Goal: Information Seeking & Learning: Check status

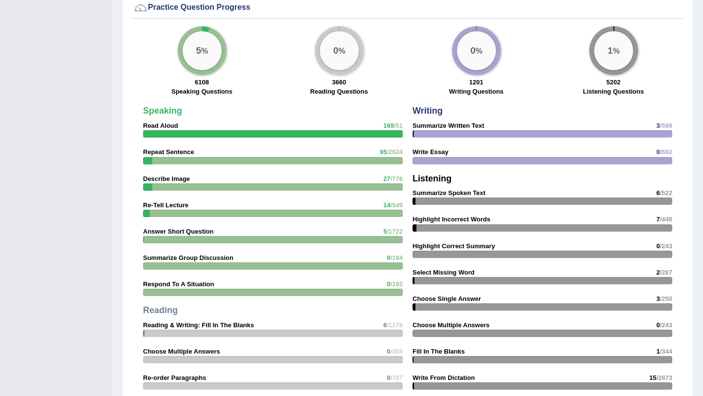
scroll to position [1042, 0]
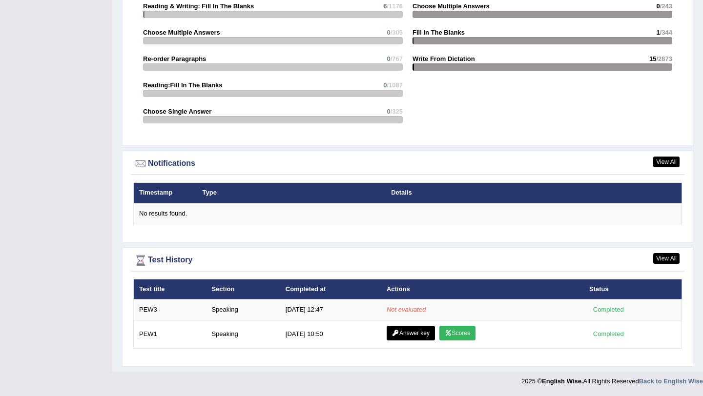
click at [405, 298] on th "Actions" at bounding box center [482, 289] width 203 height 20
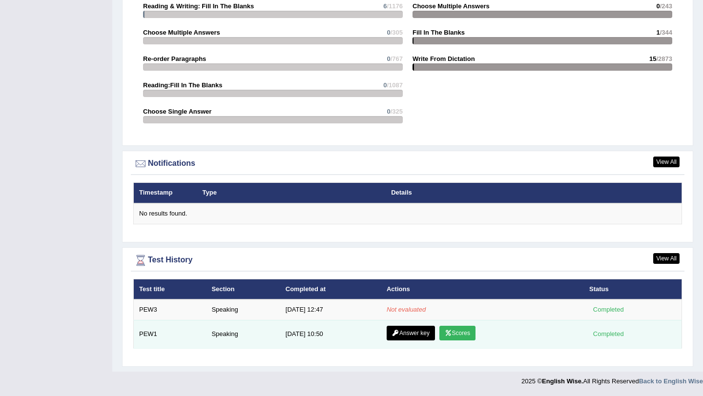
click at [406, 322] on td "Answer key Scores" at bounding box center [482, 334] width 203 height 28
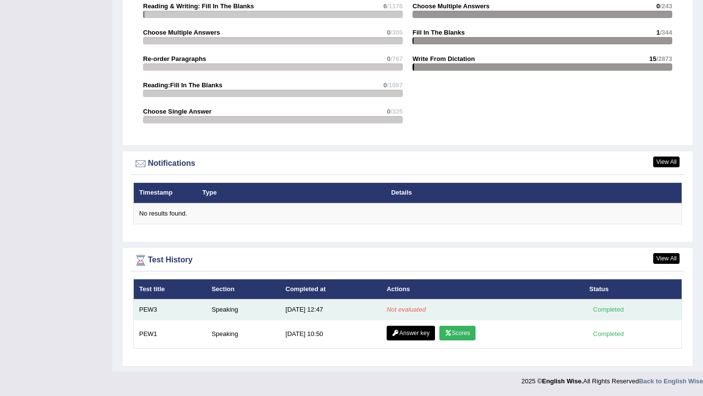
click at [406, 311] on em "Not evaluated" at bounding box center [406, 309] width 39 height 7
click at [193, 313] on td "PEW3" at bounding box center [170, 310] width 73 height 20
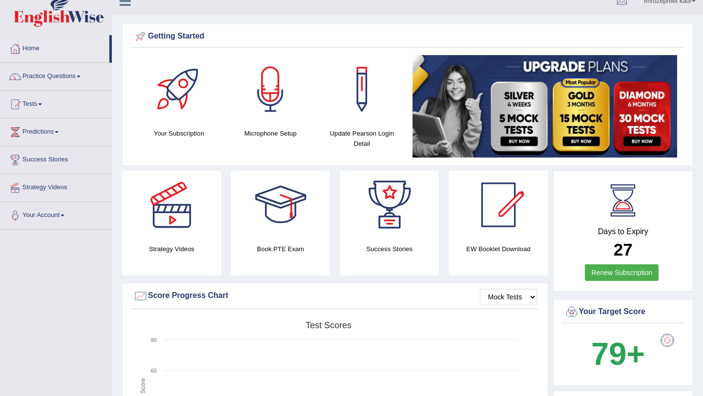
scroll to position [0, 0]
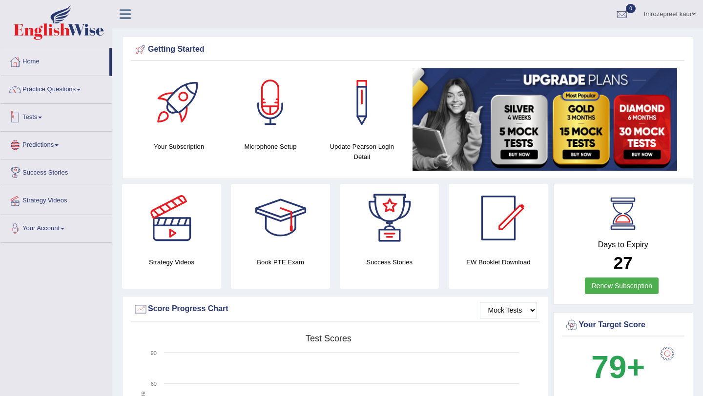
click at [41, 124] on link "Tests" at bounding box center [55, 116] width 111 height 24
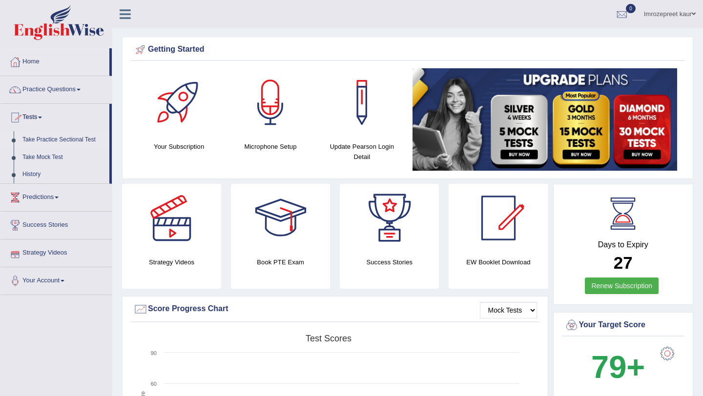
click at [45, 139] on link "Take Practice Sectional Test" at bounding box center [63, 140] width 91 height 18
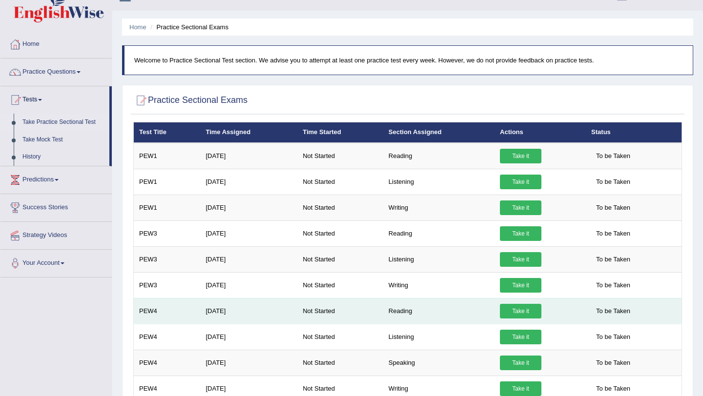
scroll to position [20, 0]
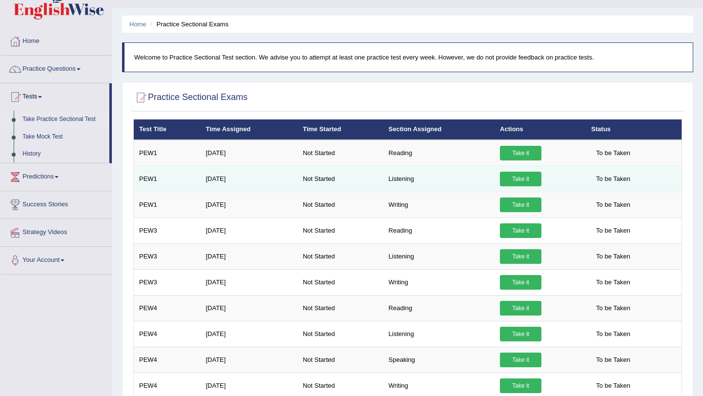
click at [508, 181] on link "Take it" at bounding box center [520, 179] width 41 height 15
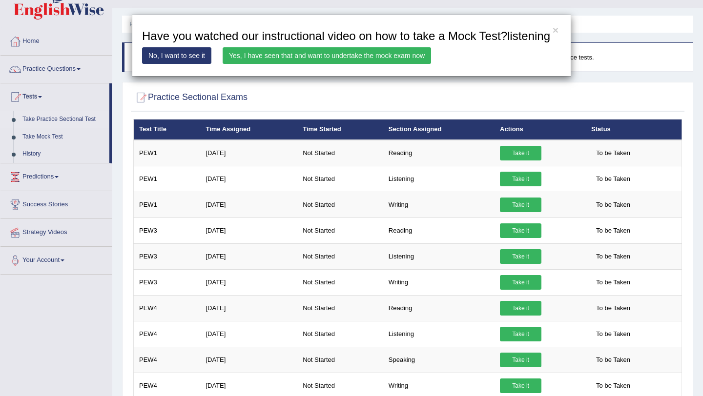
click at [319, 64] on link "Yes, I have seen that and want to undertake the mock exam now" at bounding box center [327, 55] width 208 height 17
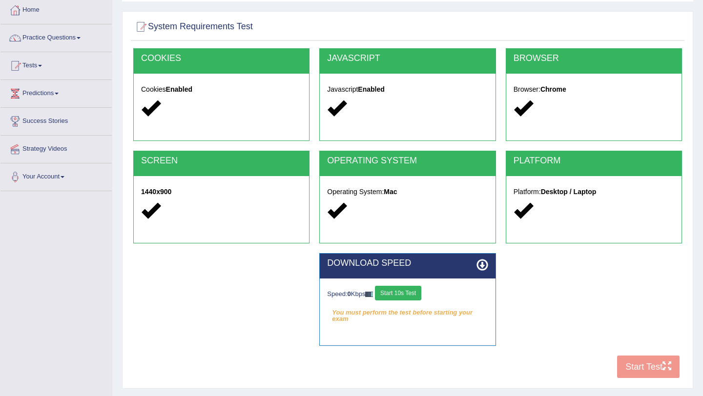
scroll to position [53, 0]
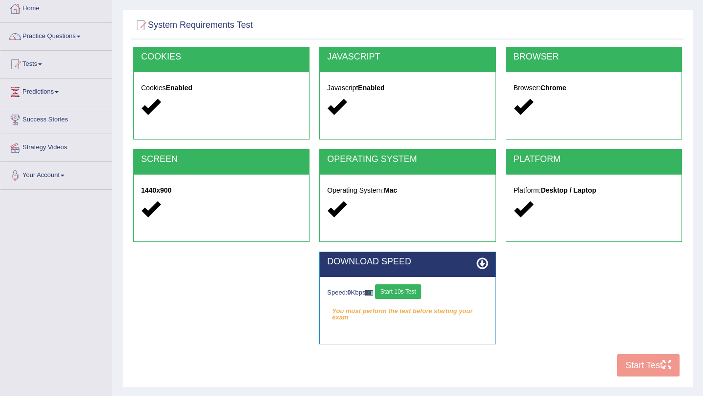
click at [387, 308] on em "You must perform the test before starting your exam" at bounding box center [407, 311] width 161 height 15
click at [400, 291] on button "Start 10s Test" at bounding box center [398, 292] width 46 height 15
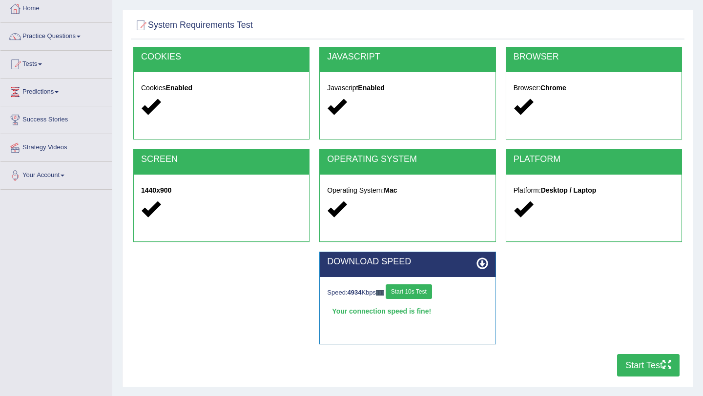
click at [627, 367] on button "Start Test" at bounding box center [648, 365] width 62 height 22
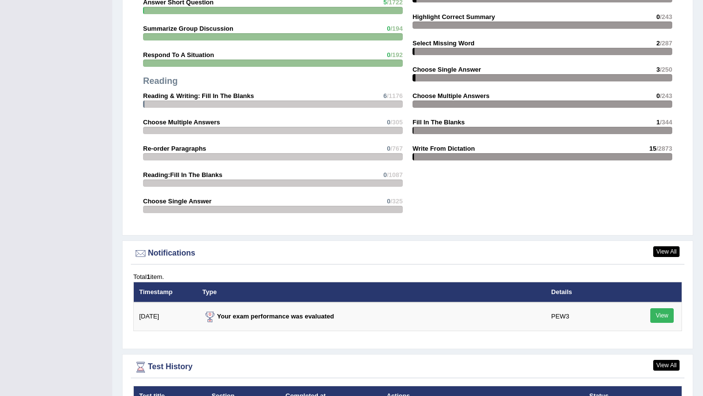
scroll to position [1088, 0]
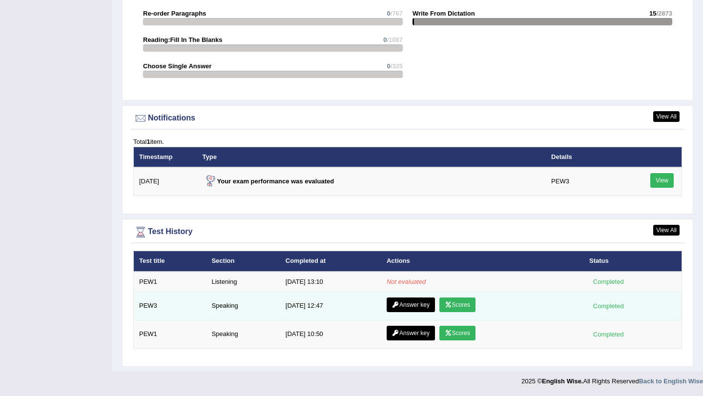
click at [469, 306] on link "Scores" at bounding box center [457, 305] width 36 height 15
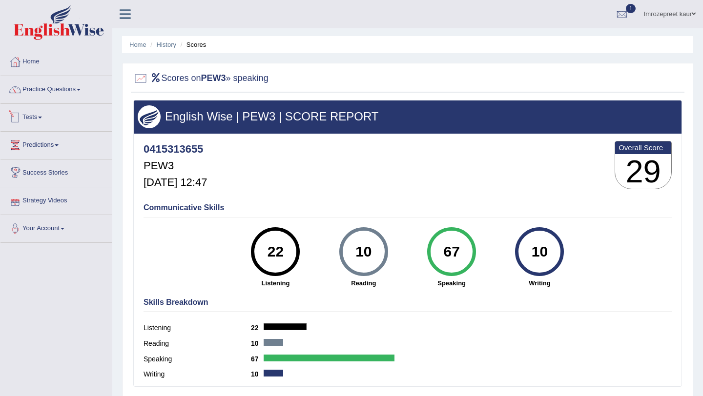
click at [42, 117] on span at bounding box center [40, 118] width 4 height 2
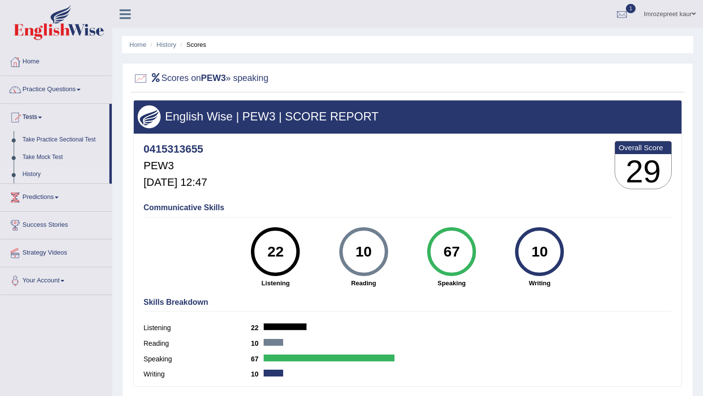
click at [48, 171] on link "History" at bounding box center [63, 175] width 91 height 18
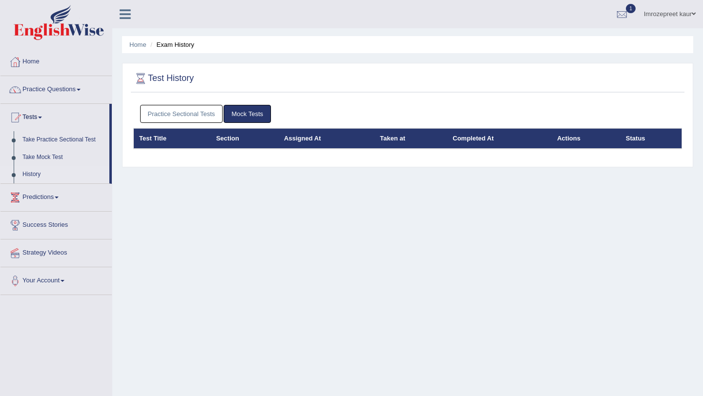
click at [183, 113] on link "Practice Sectional Tests" at bounding box center [181, 114] width 83 height 18
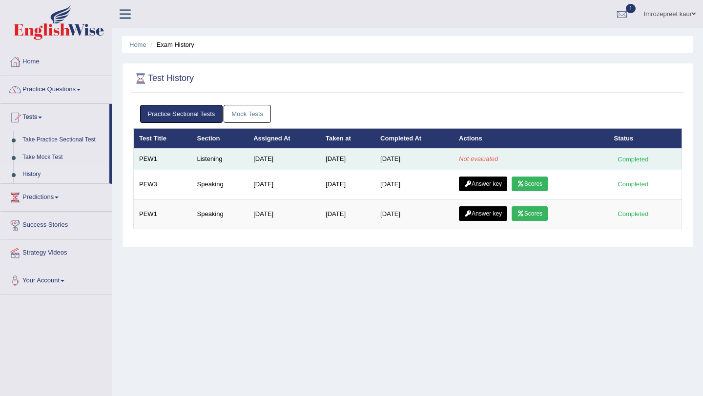
click at [367, 163] on td "[DATE]" at bounding box center [347, 159] width 55 height 20
click at [396, 157] on td "[DATE]" at bounding box center [414, 159] width 79 height 20
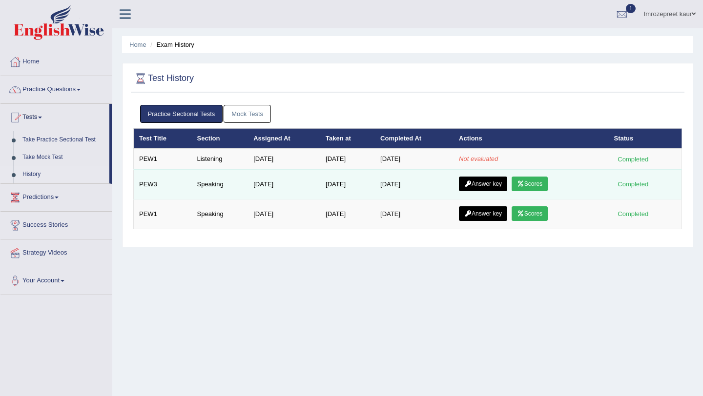
click at [493, 192] on td "Answer key Scores" at bounding box center [530, 184] width 155 height 30
click at [490, 191] on td "Answer key Scores" at bounding box center [530, 184] width 155 height 30
click at [490, 184] on link "Answer key" at bounding box center [483, 184] width 48 height 15
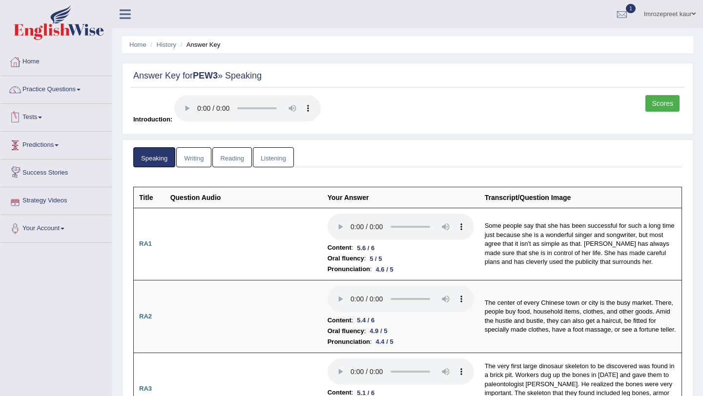
click at [206, 162] on link "Writing" at bounding box center [193, 157] width 35 height 20
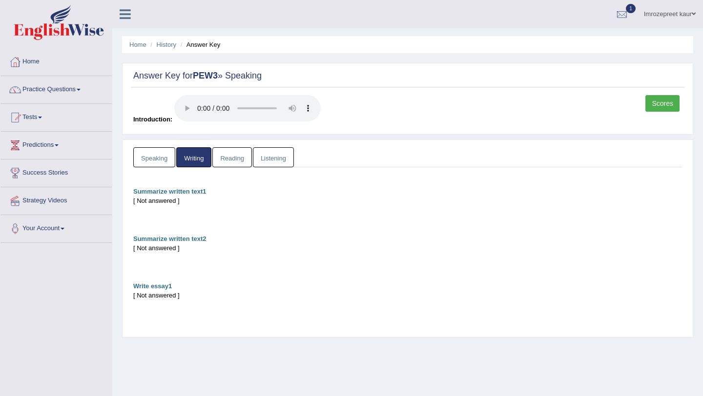
click at [239, 154] on link "Reading" at bounding box center [231, 157] width 39 height 20
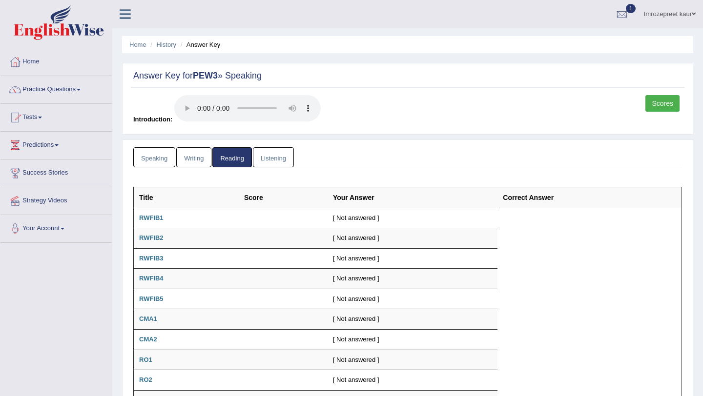
click at [272, 164] on link "Listening" at bounding box center [273, 157] width 41 height 20
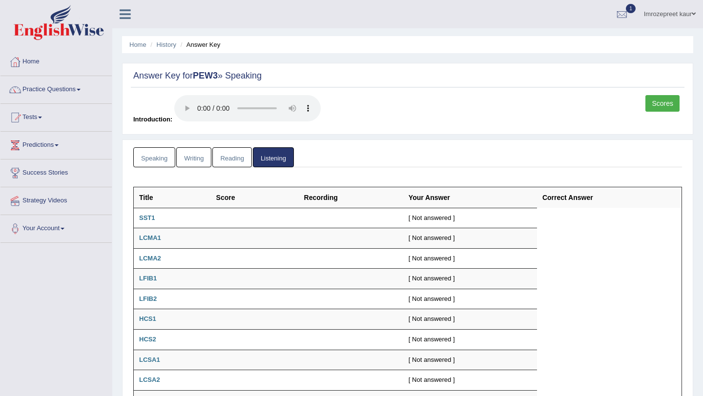
click at [167, 156] on link "Speaking" at bounding box center [154, 157] width 42 height 20
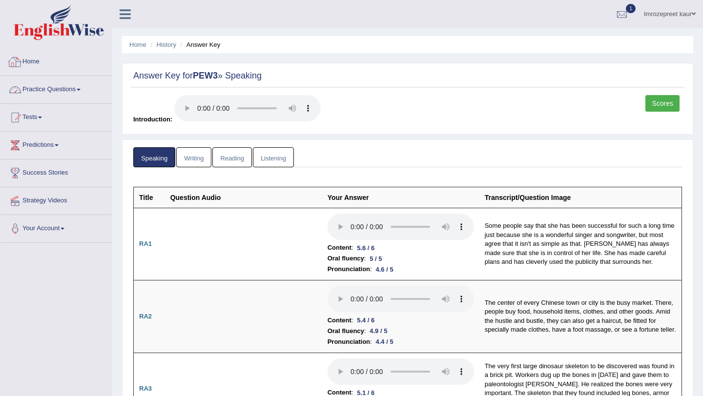
click at [43, 62] on link "Home" at bounding box center [55, 60] width 111 height 24
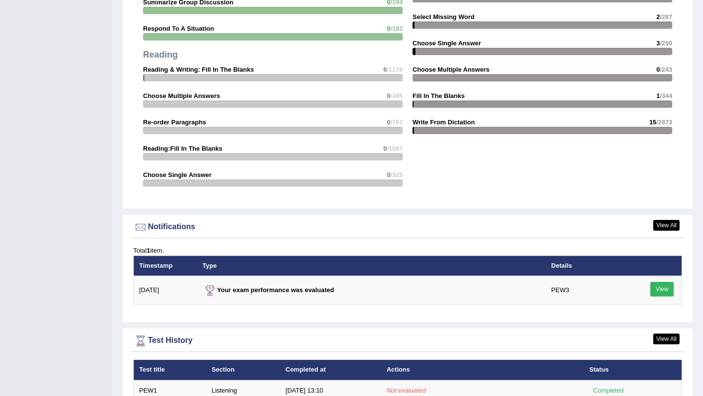
scroll to position [1088, 0]
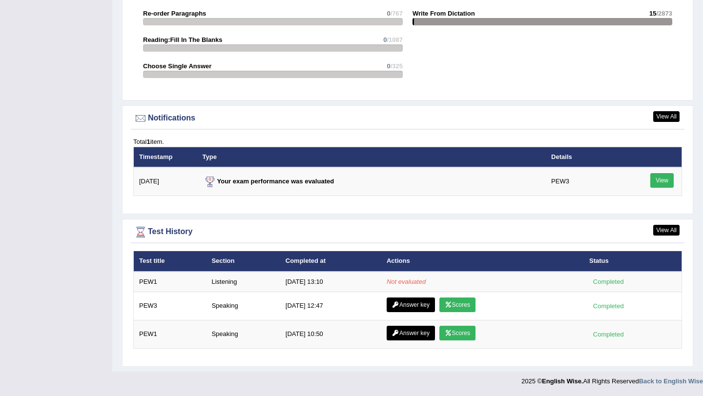
click at [283, 268] on th "Completed at" at bounding box center [330, 261] width 101 height 20
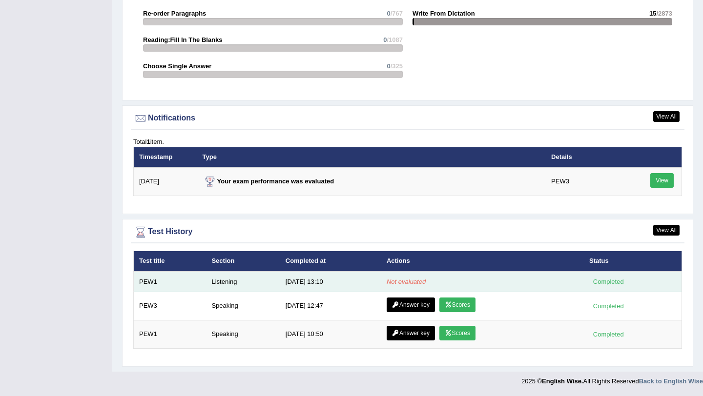
click at [358, 283] on td "[DATE] 13:10" at bounding box center [330, 282] width 101 height 20
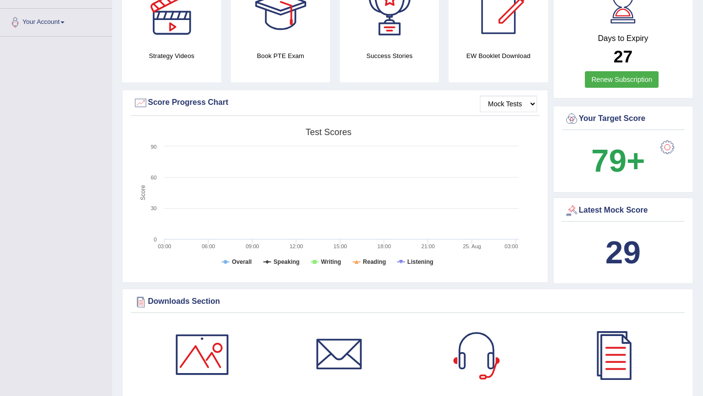
scroll to position [0, 0]
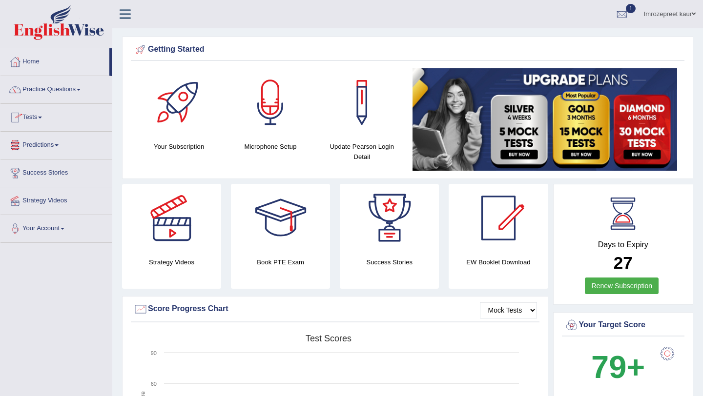
click at [187, 117] on div at bounding box center [179, 102] width 68 height 68
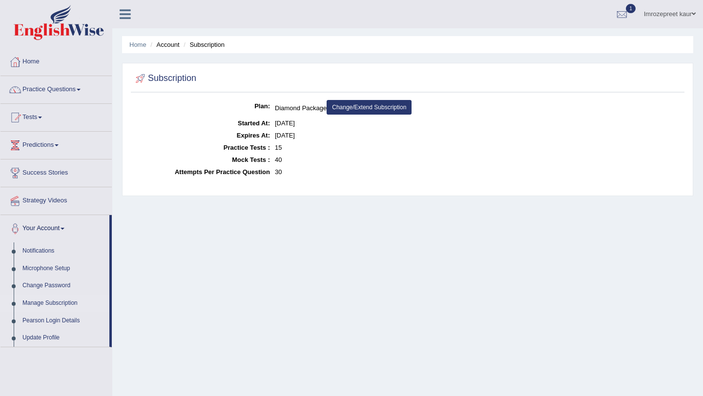
scroll to position [25, 0]
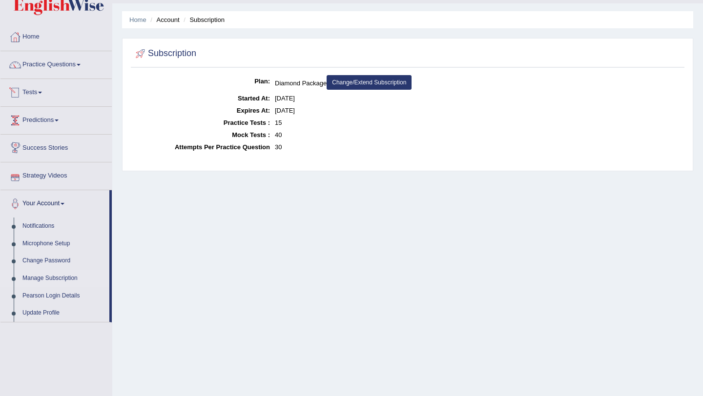
click at [45, 98] on link "Tests" at bounding box center [55, 91] width 111 height 24
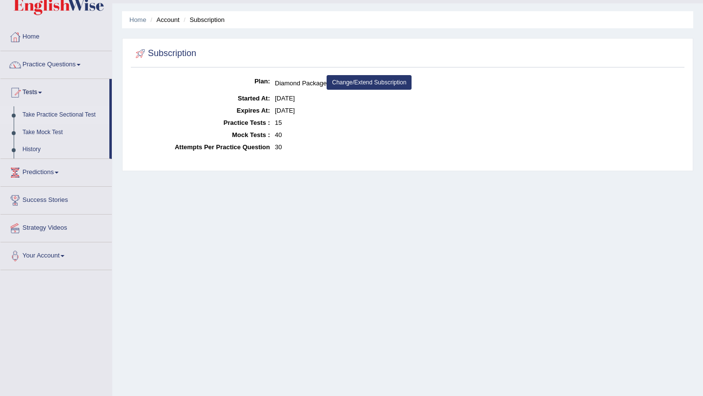
click at [44, 116] on link "Take Practice Sectional Test" at bounding box center [63, 115] width 91 height 18
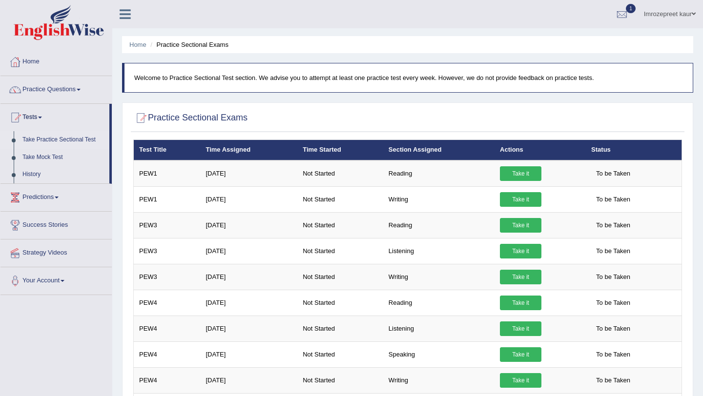
click at [67, 141] on link "Take Practice Sectional Test" at bounding box center [63, 140] width 91 height 18
click at [39, 173] on link "History" at bounding box center [63, 175] width 91 height 18
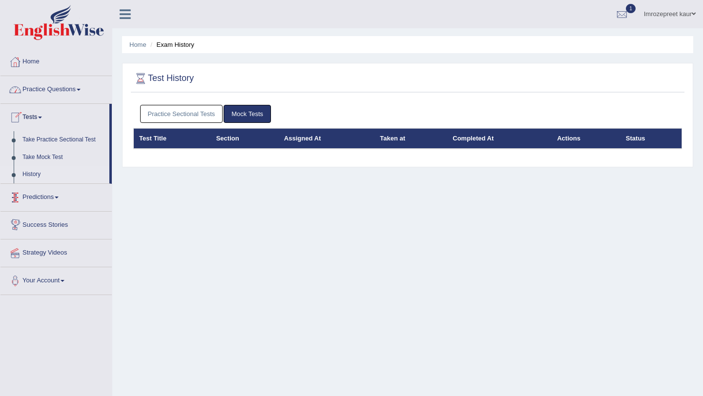
click at [70, 86] on link "Practice Questions" at bounding box center [55, 88] width 111 height 24
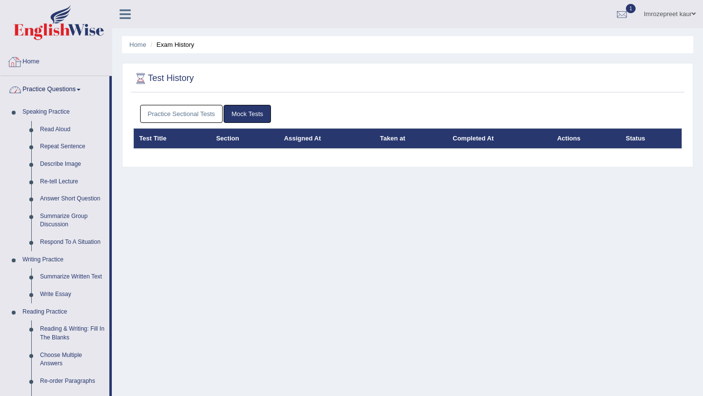
click at [38, 57] on link "Home" at bounding box center [55, 60] width 111 height 24
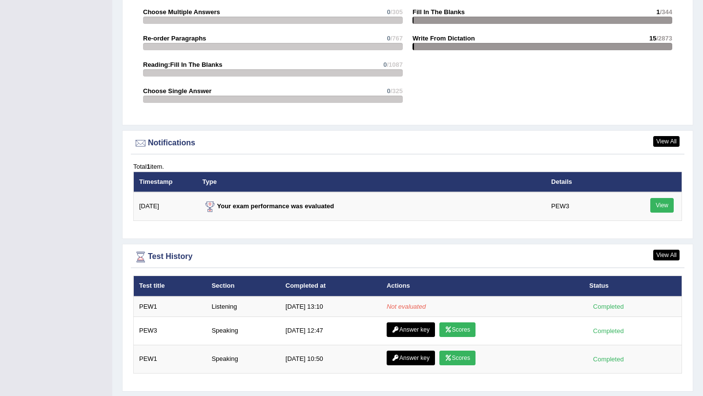
scroll to position [1088, 0]
